Goal: Task Accomplishment & Management: Manage account settings

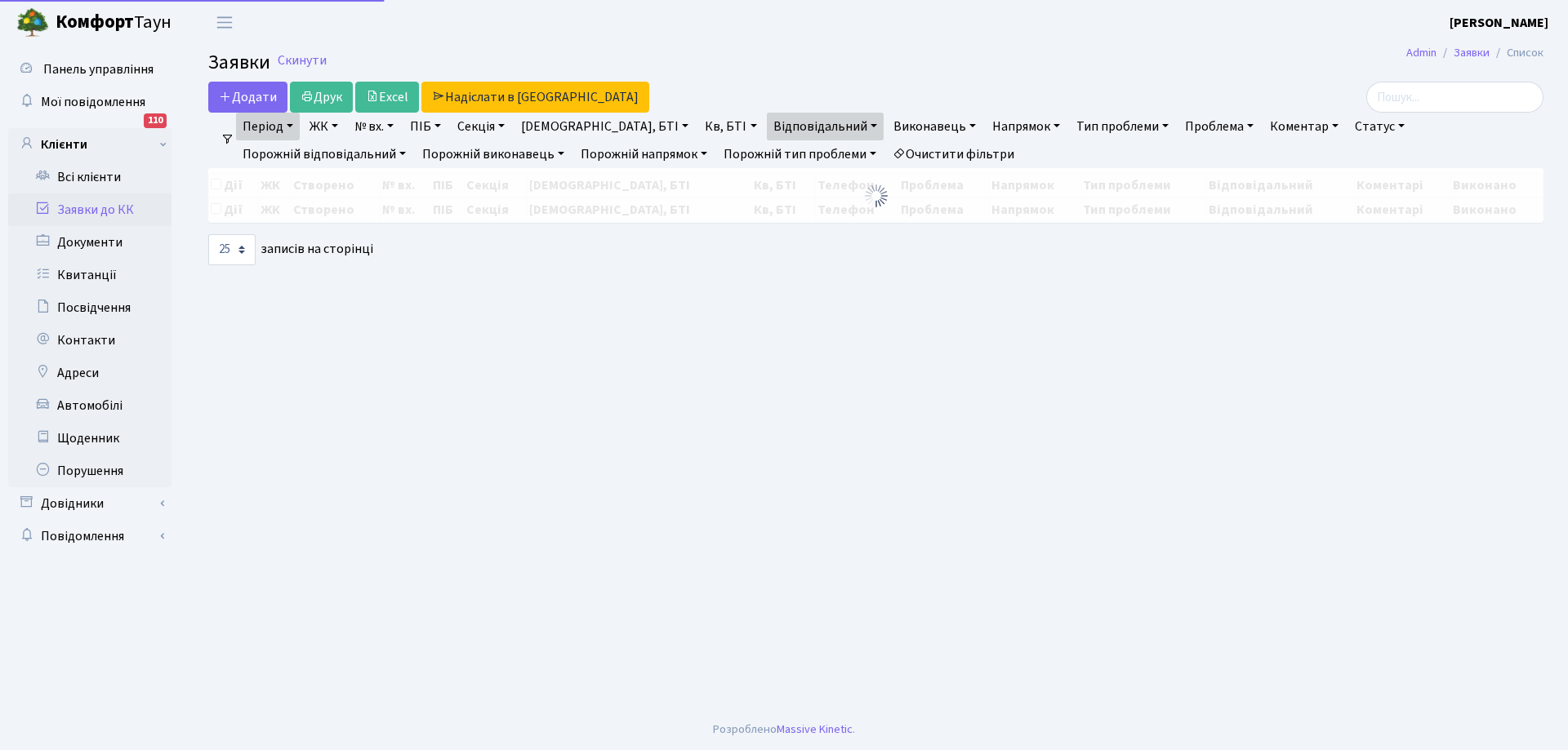
select select "25"
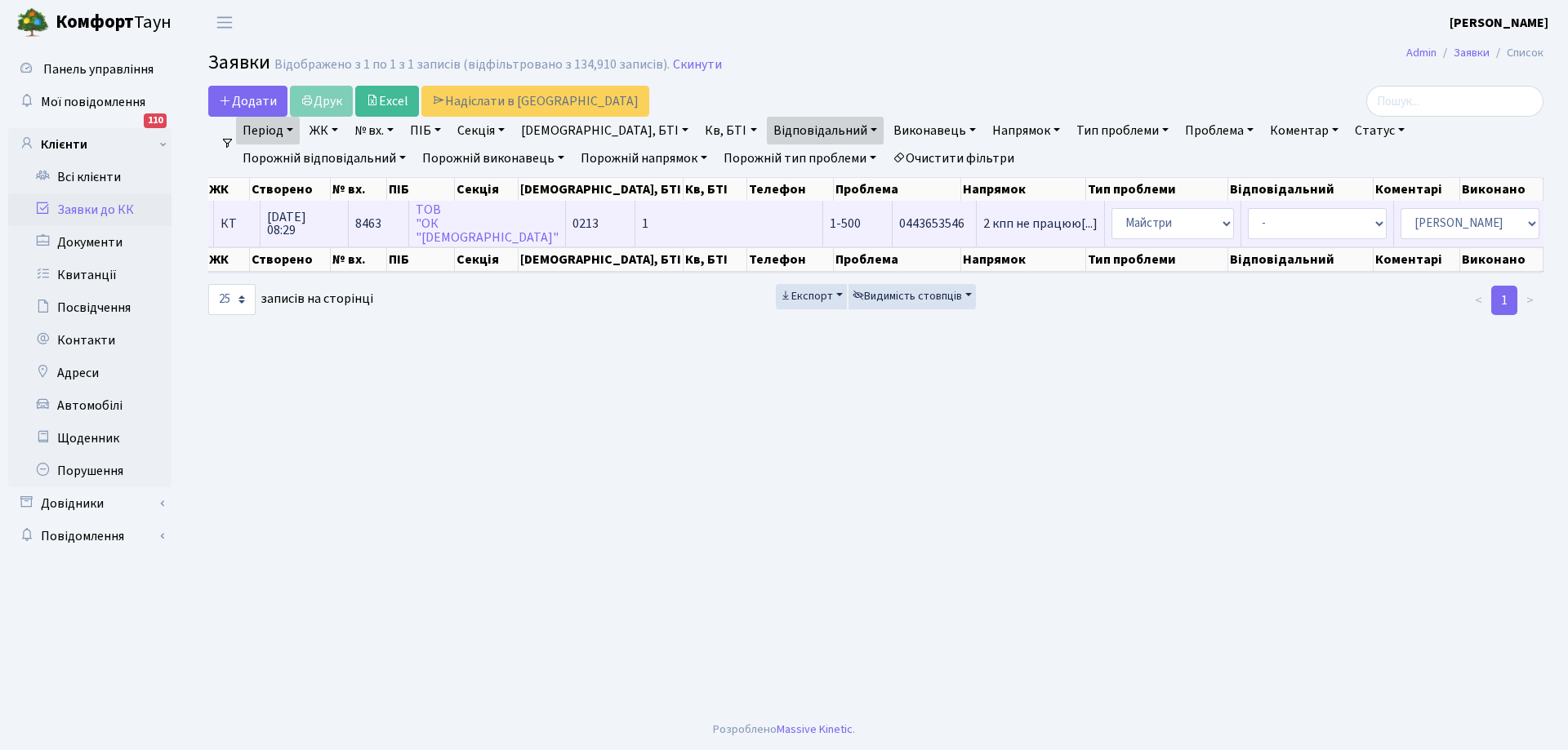
click at [976, 233] on td "2 кпп не працюю[...]" at bounding box center [1040, 223] width 128 height 44
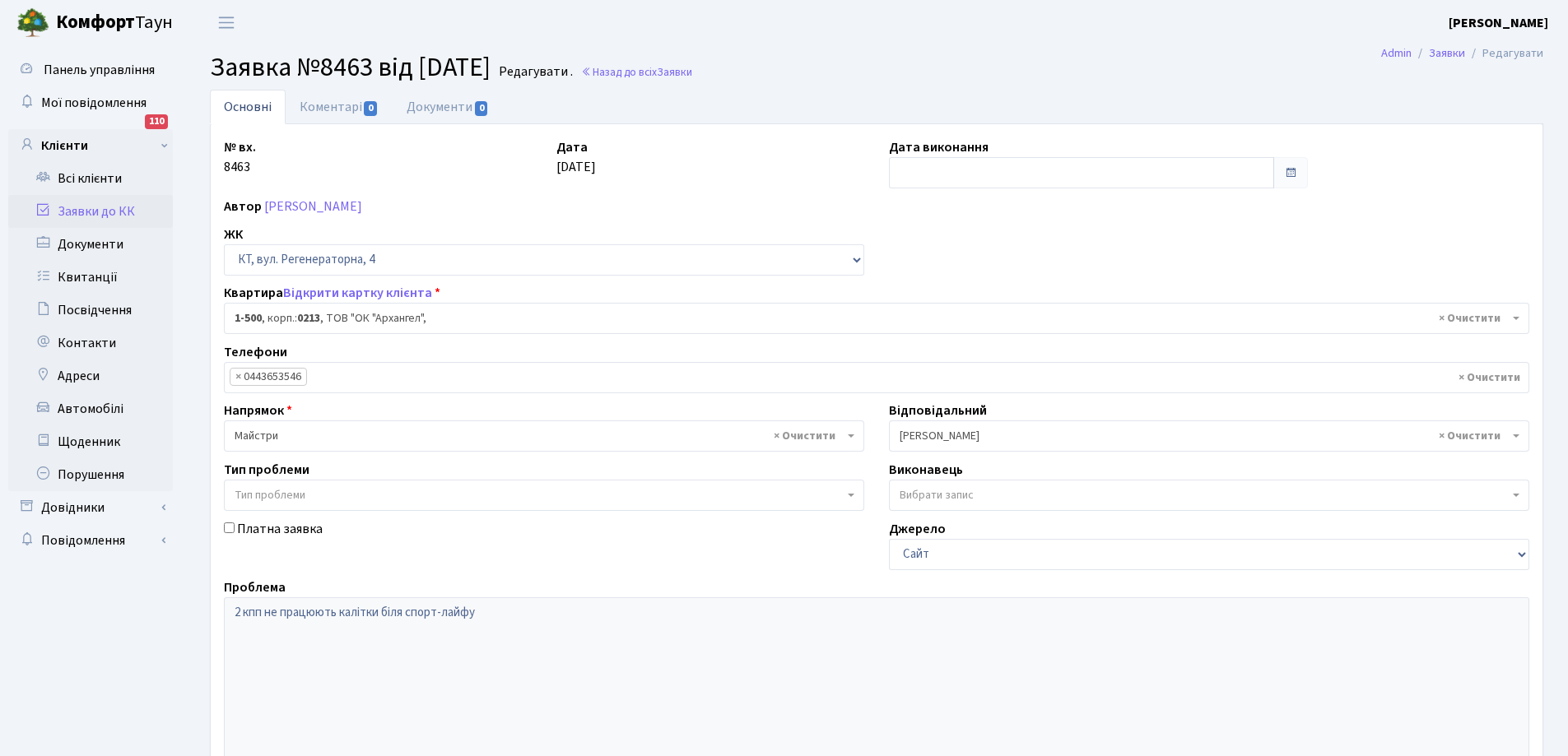
select select "16285"
click at [940, 174] on input "text" at bounding box center [1081, 172] width 386 height 31
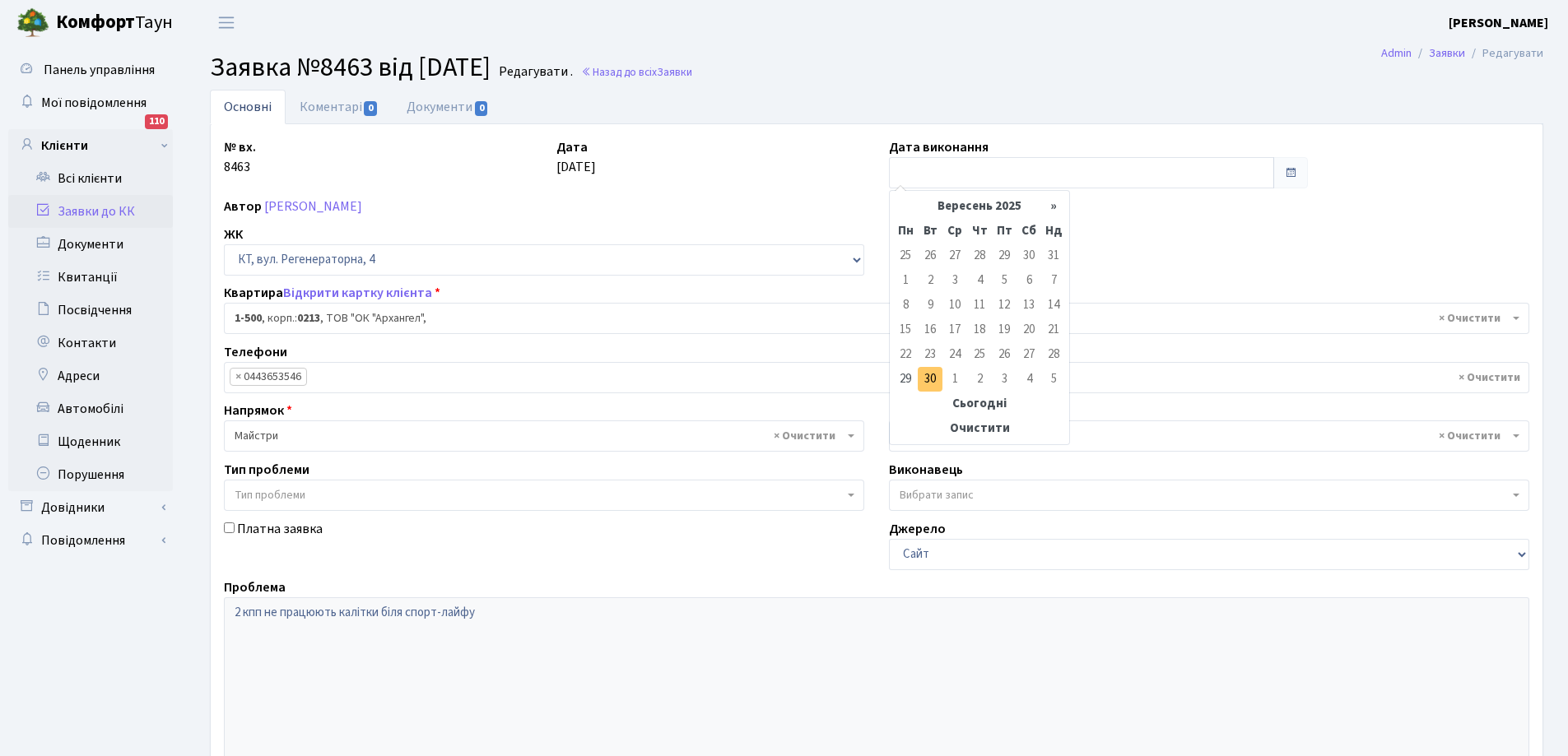
click at [930, 384] on td "30" at bounding box center [930, 379] width 24 height 24
type input "[DATE]"
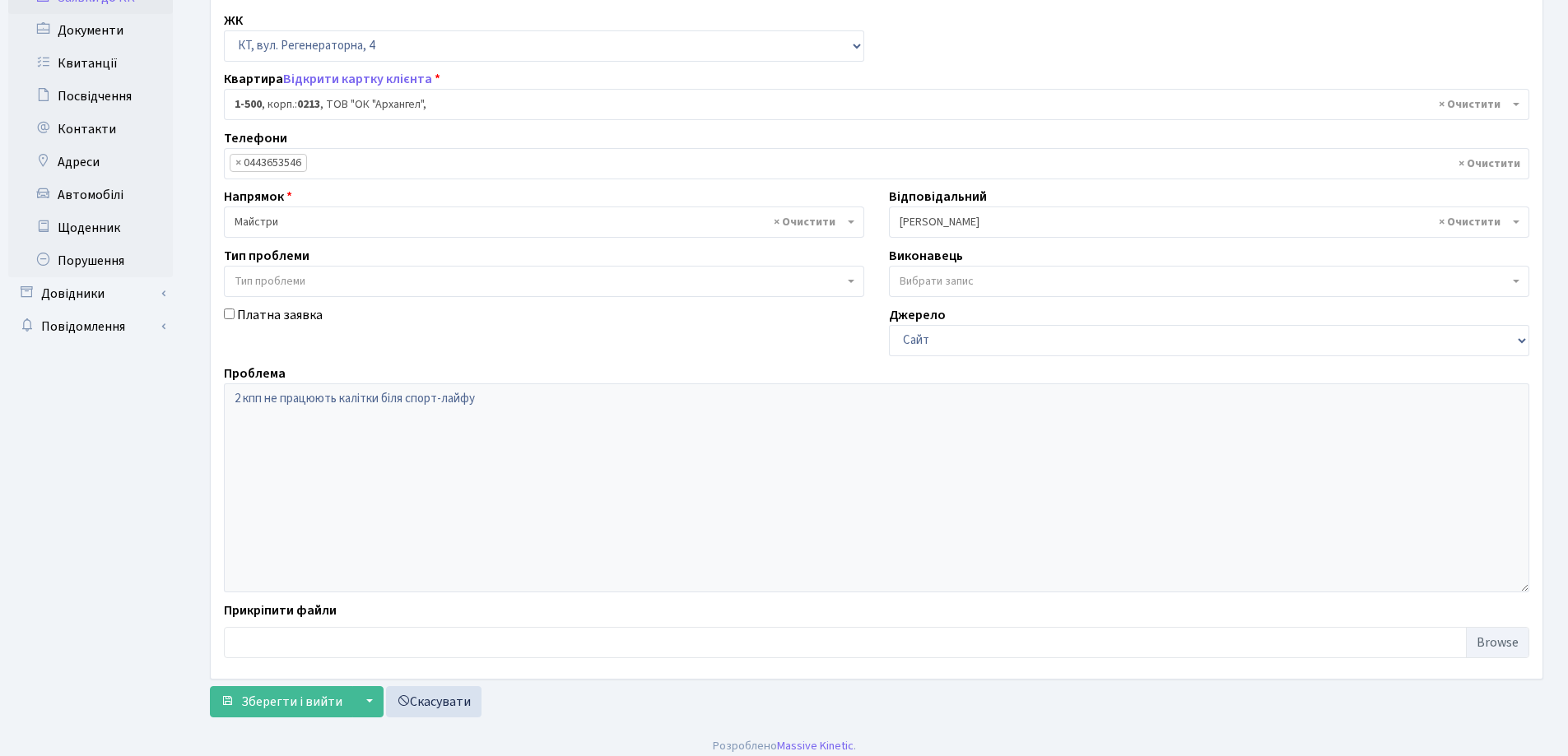
scroll to position [225, 0]
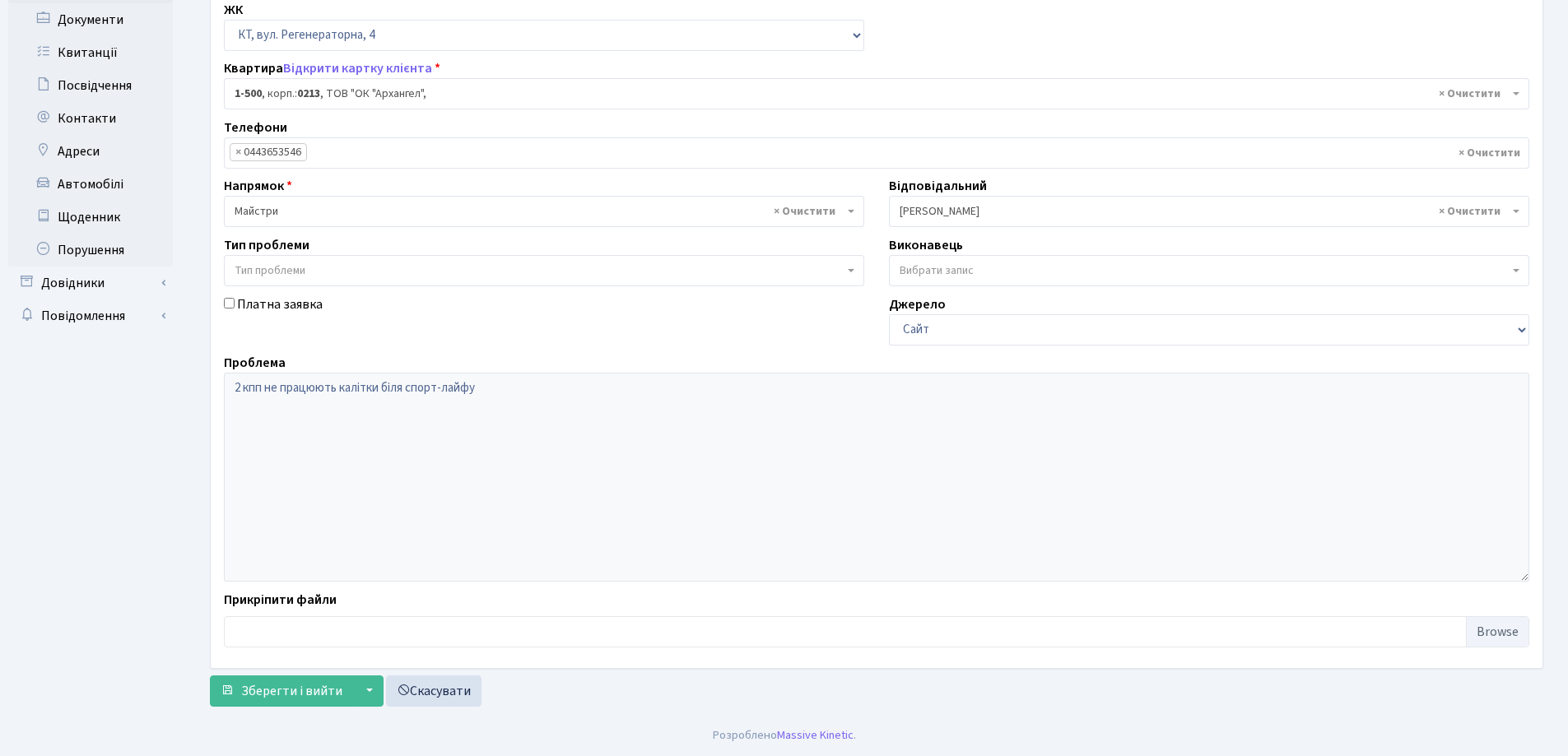
click at [306, 707] on div "Основні Коментарі 0 Документи 0 № вх. 8463 Дата [DATE] Дата виконання [DATE] Ав…" at bounding box center [877, 289] width 1359 height 850
click at [275, 686] on span "Зберегти і вийти" at bounding box center [291, 691] width 101 height 18
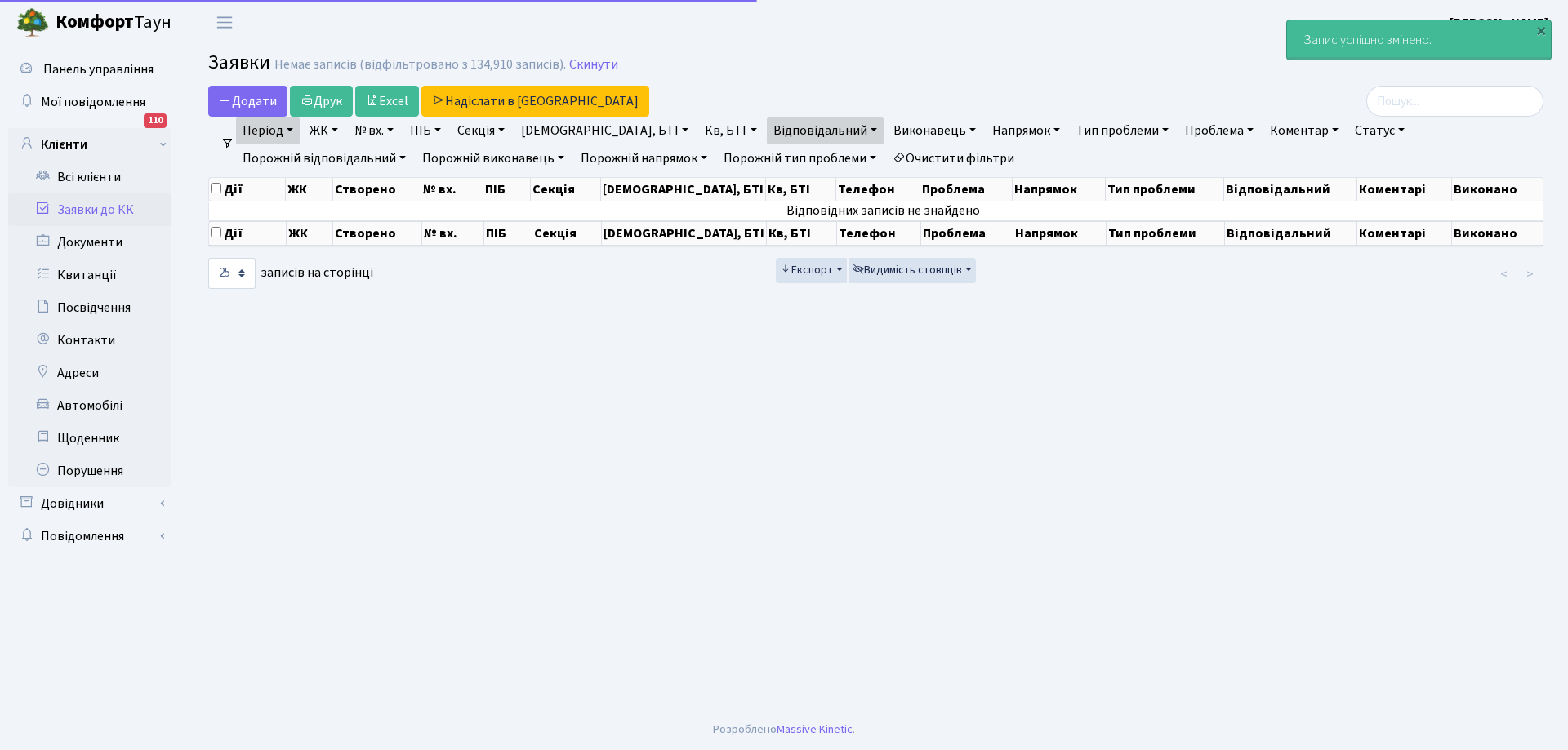
select select "25"
